Goal: Navigation & Orientation: Understand site structure

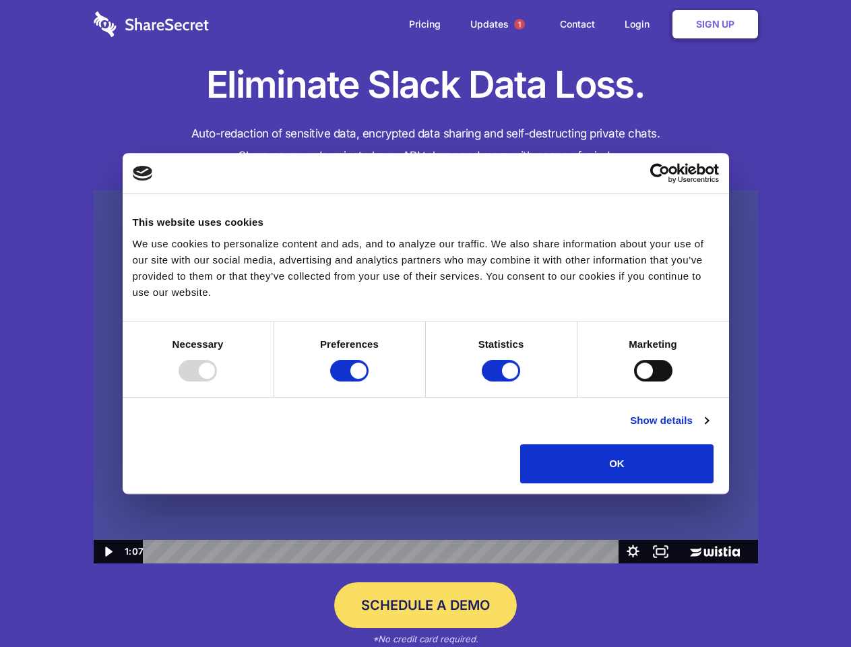
click at [425, 324] on img at bounding box center [426, 377] width 665 height 374
click at [217, 381] on div at bounding box center [198, 371] width 38 height 22
click at [369, 381] on input "Preferences" at bounding box center [349, 371] width 38 height 22
checkbox input "false"
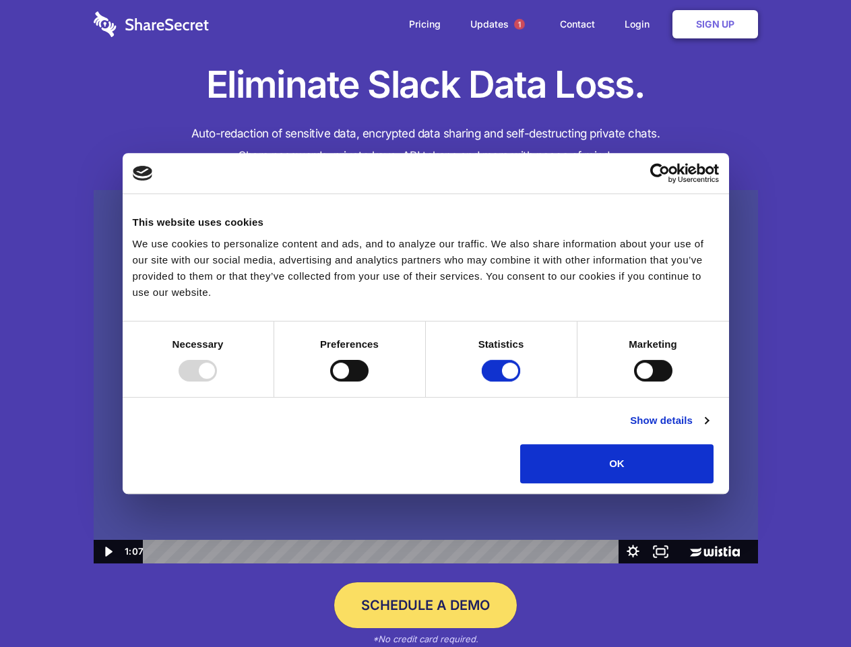
click at [503, 381] on input "Statistics" at bounding box center [501, 371] width 38 height 22
checkbox input "false"
click at [634, 381] on input "Marketing" at bounding box center [653, 371] width 38 height 22
checkbox input "true"
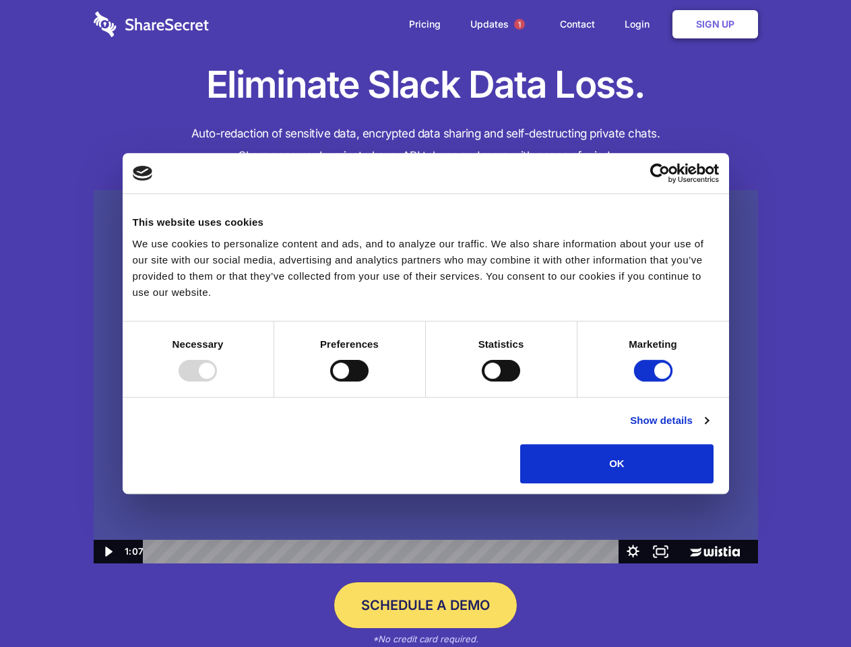
checkbox input "true"
